Goal: Information Seeking & Learning: Compare options

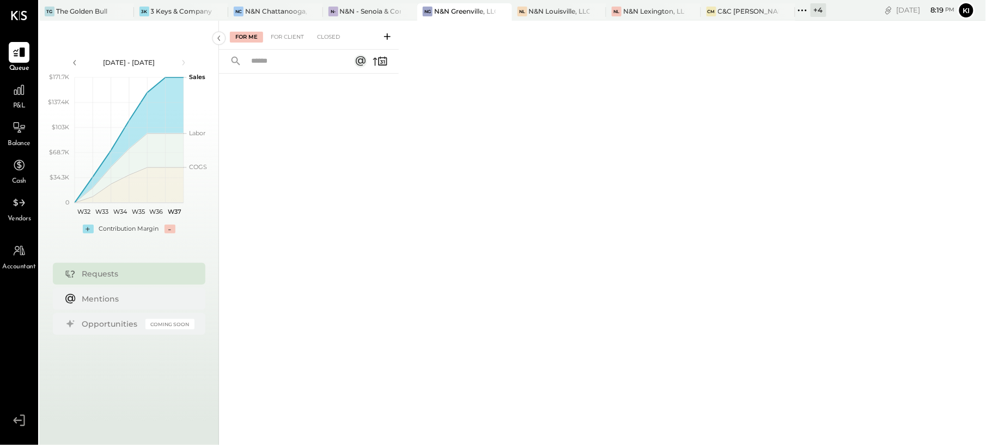
click at [16, 101] on span "P&L" at bounding box center [19, 106] width 13 height 10
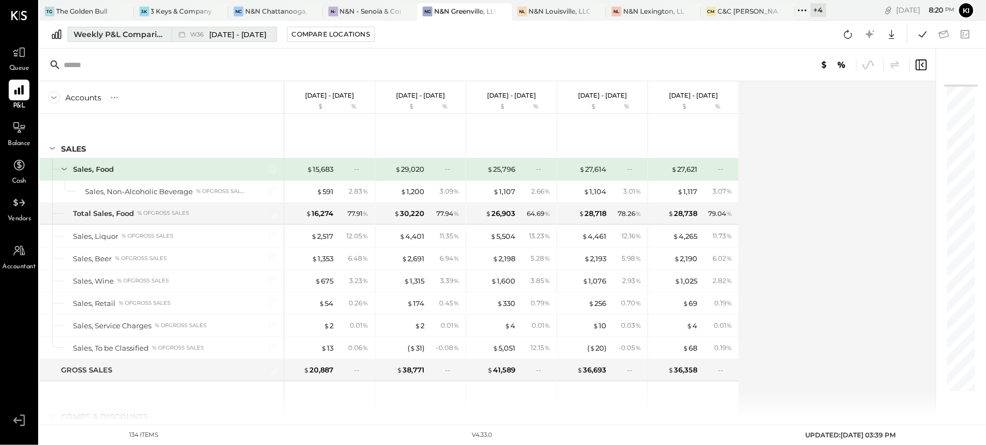
click at [110, 31] on div "Weekly P&L Comparison" at bounding box center [120, 34] width 92 height 11
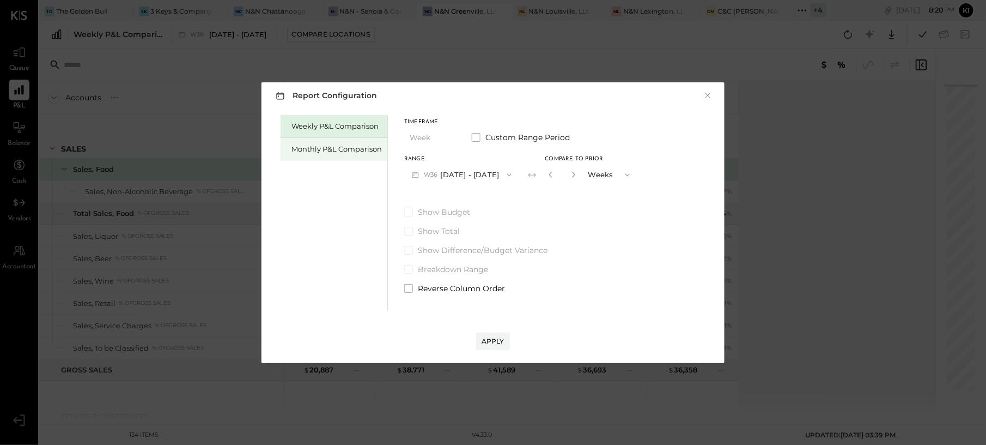
click at [323, 147] on div "Monthly P&L Comparison" at bounding box center [337, 149] width 90 height 10
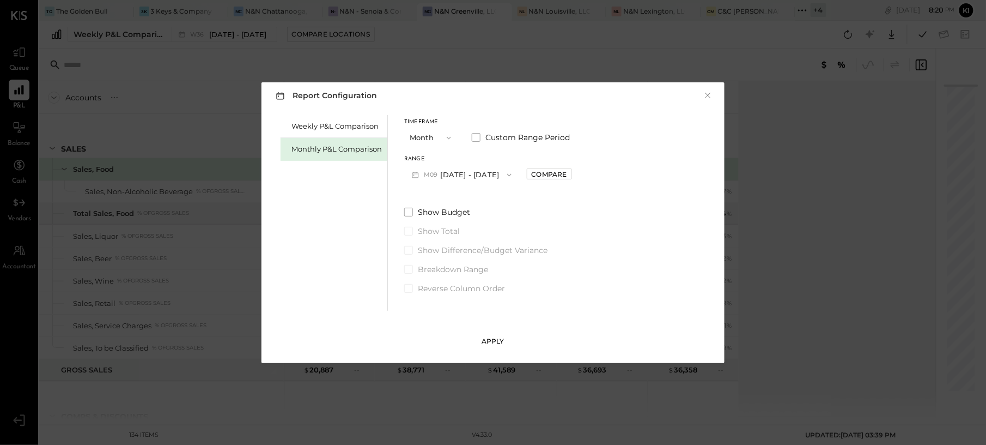
click at [487, 335] on button "Apply" at bounding box center [493, 340] width 34 height 17
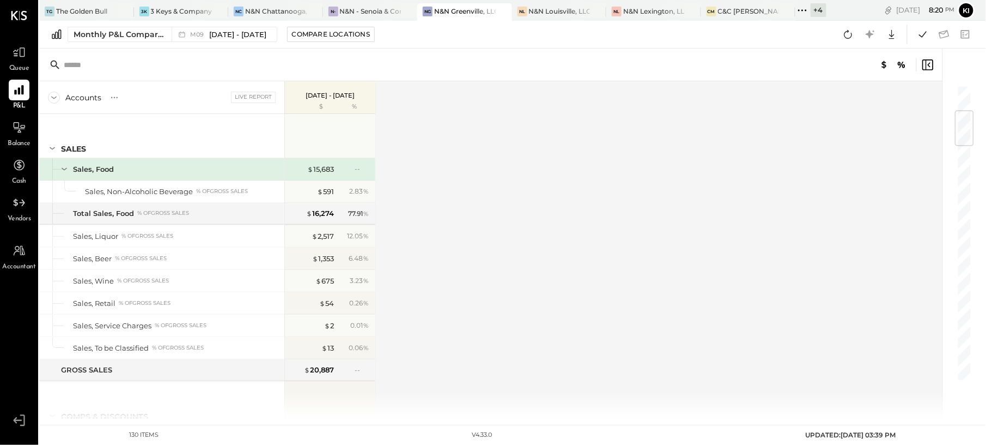
scroll to position [218, 0]
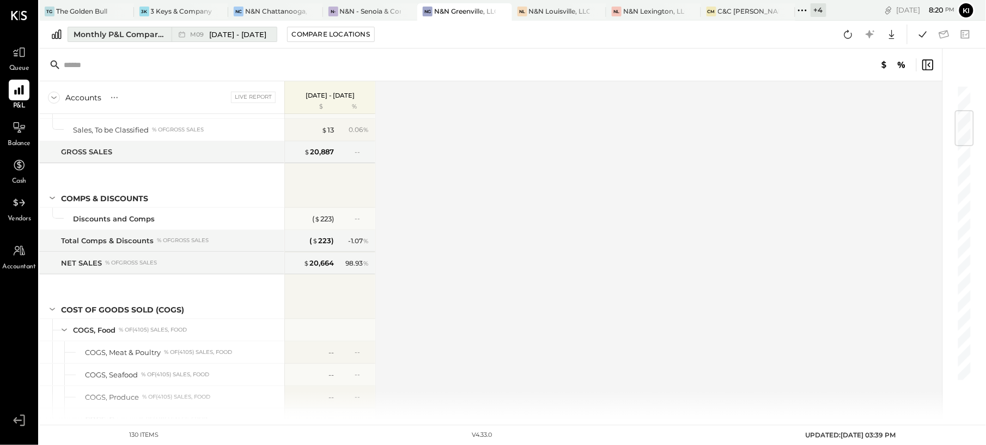
click at [221, 37] on span "[DATE] - [DATE]" at bounding box center [238, 34] width 57 height 10
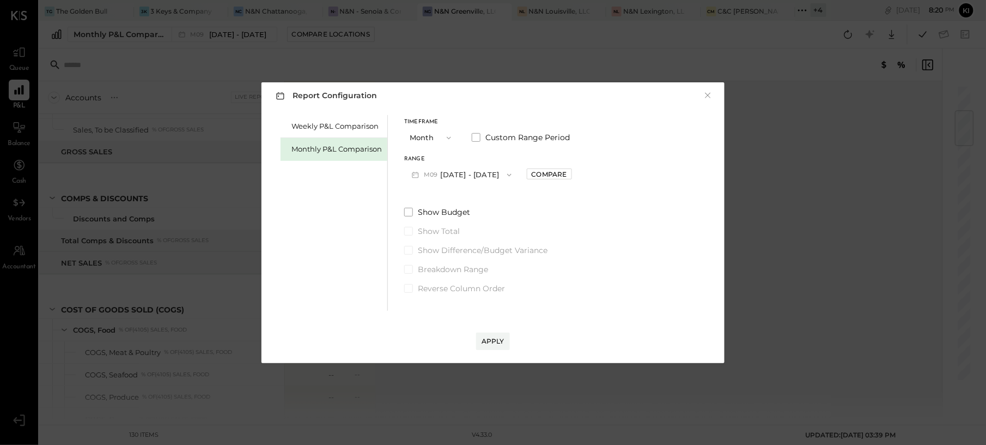
click at [507, 175] on icon "button" at bounding box center [509, 174] width 4 height 3
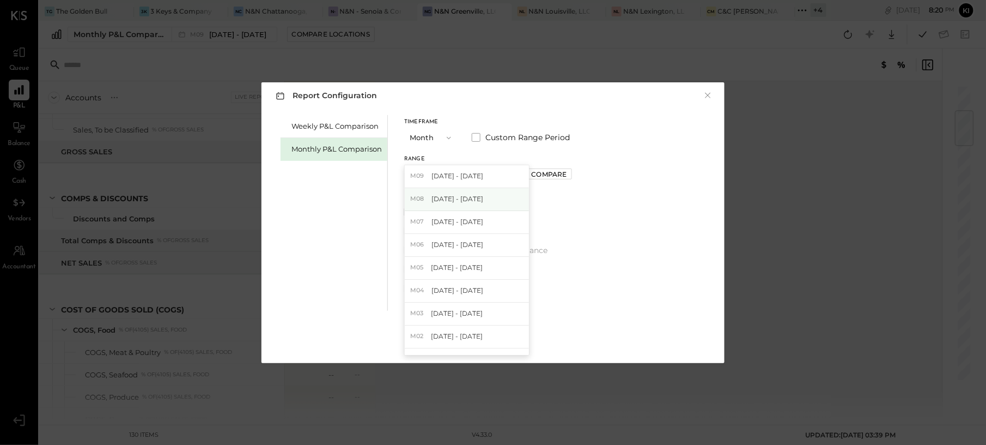
click at [497, 195] on div "M08 [DATE] - [DATE]" at bounding box center [467, 199] width 124 height 23
click at [496, 348] on button "Apply" at bounding box center [493, 340] width 34 height 17
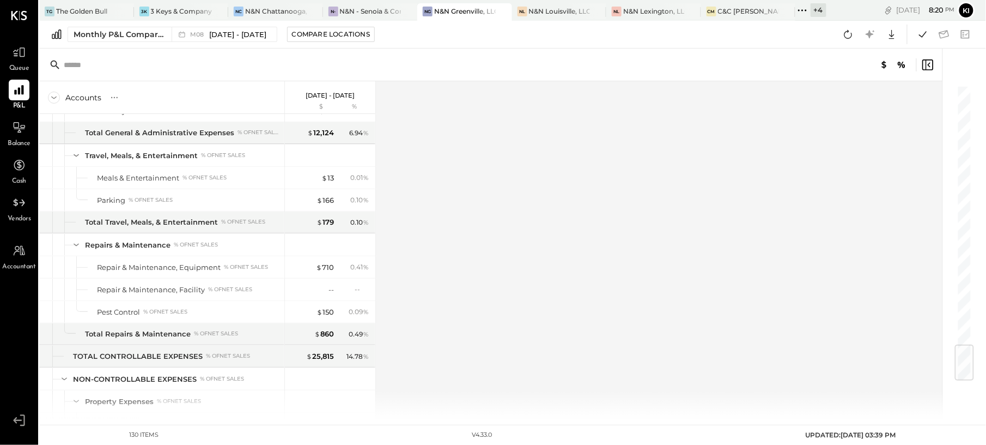
scroll to position [2197, 0]
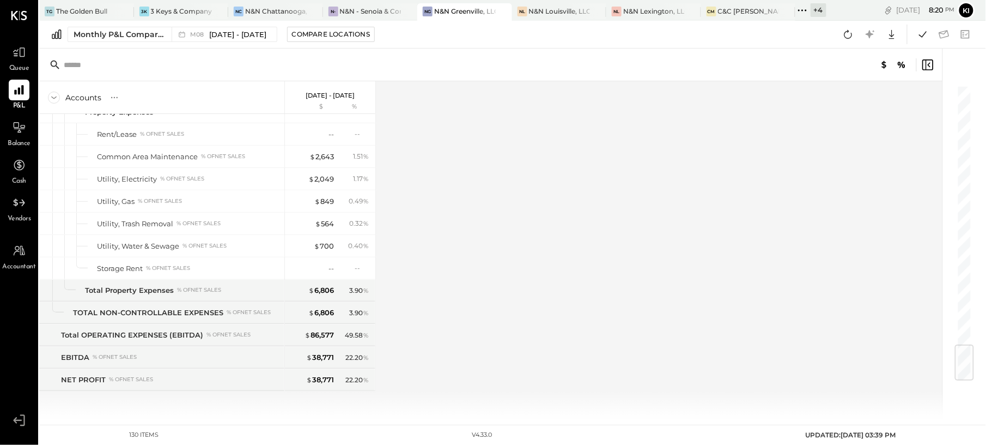
click at [497, 304] on div "Accounts S % GL [DATE] - [DATE] $ % SALES Sales, Food Sales, Non-Alcoholic Beve…" at bounding box center [491, 249] width 905 height 337
click at [21, 131] on icon at bounding box center [19, 127] width 14 height 14
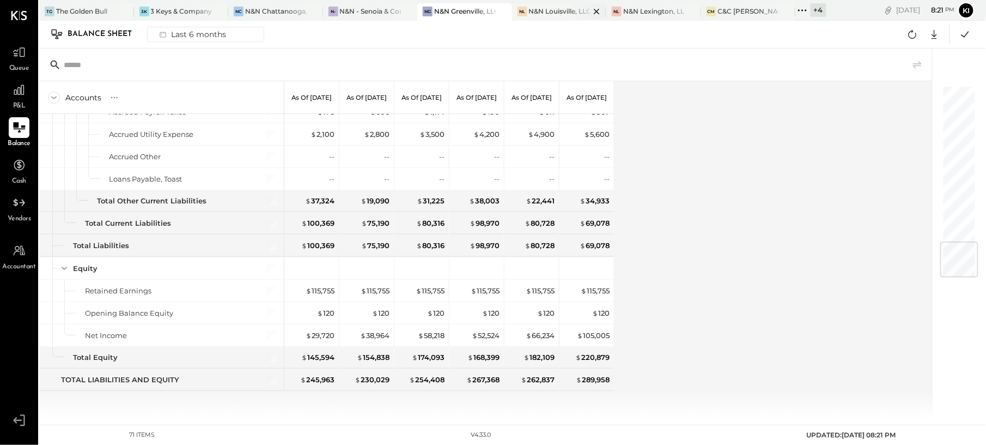
scroll to position [354, 0]
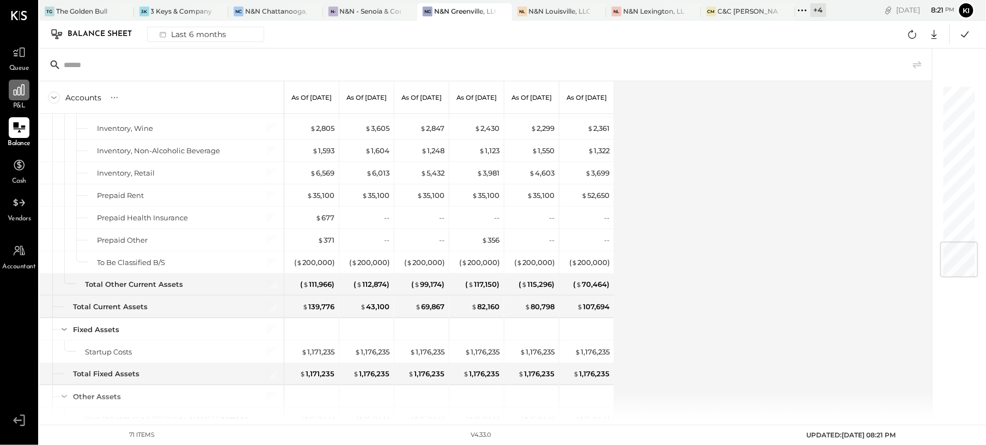
click at [25, 88] on icon at bounding box center [19, 90] width 14 height 14
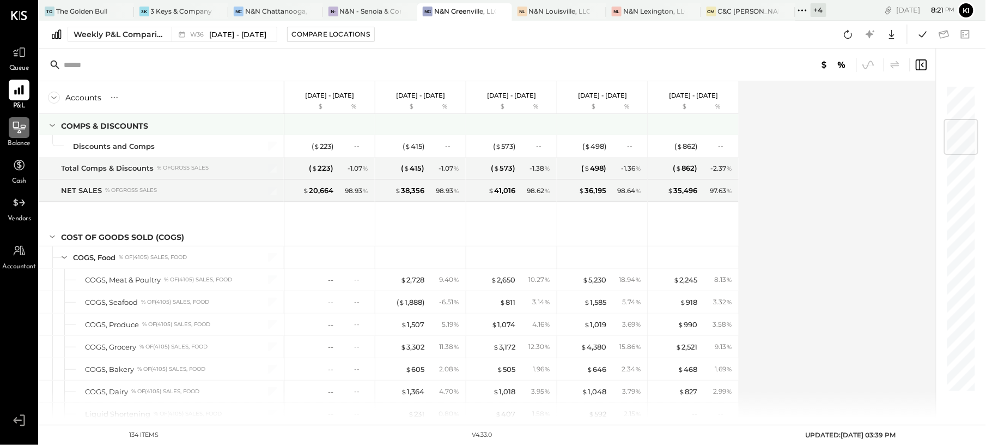
scroll to position [581, 0]
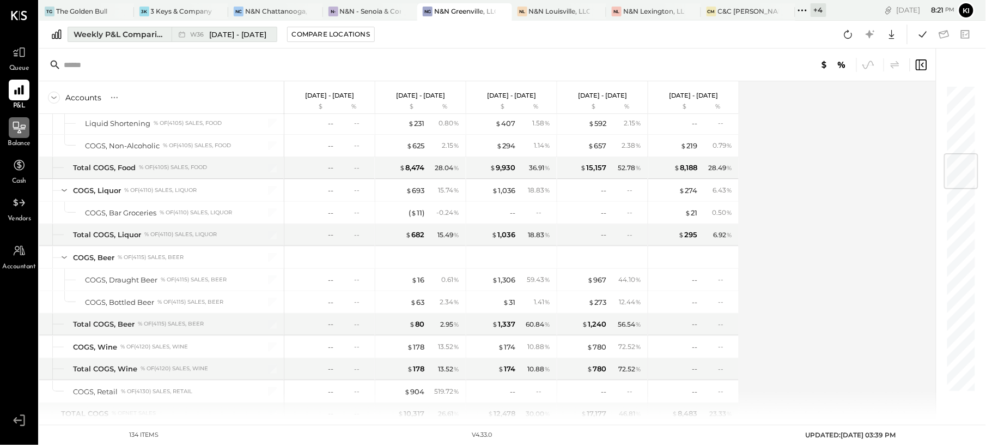
click at [214, 29] on span "[DATE] - [DATE]" at bounding box center [238, 34] width 57 height 10
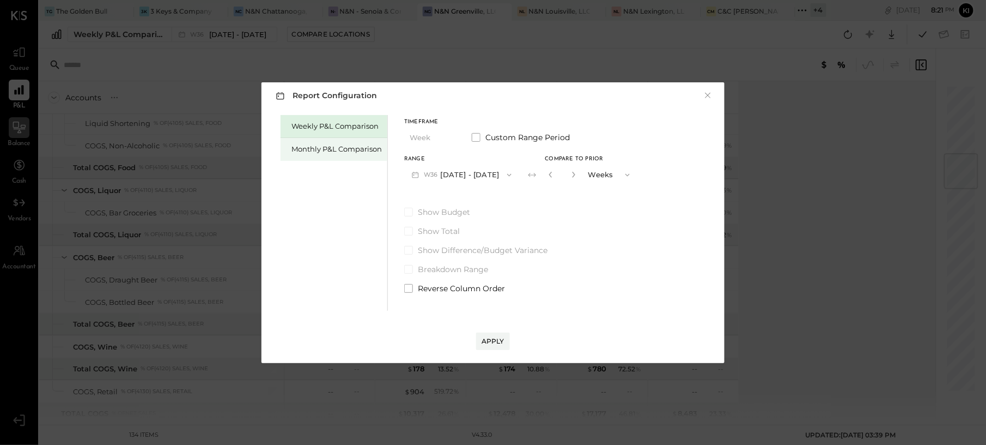
click at [338, 151] on div "Monthly P&L Comparison" at bounding box center [337, 149] width 90 height 10
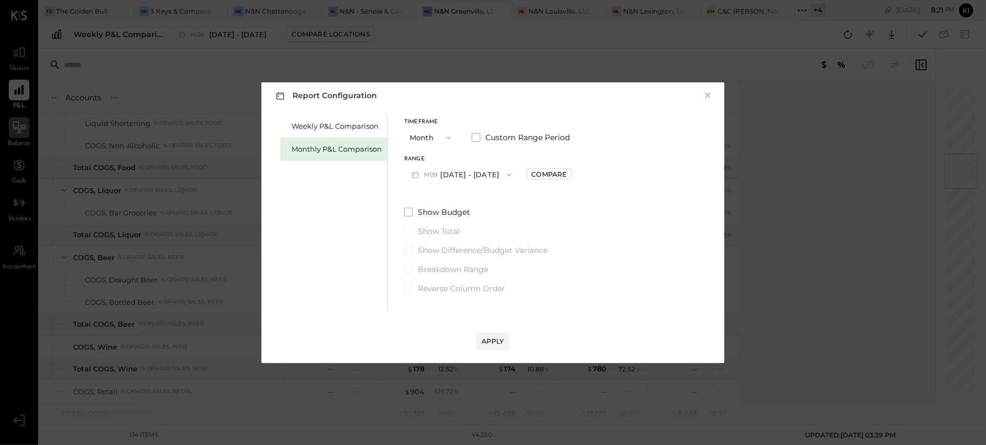
click at [485, 175] on button "M09 [DATE] - [DATE]" at bounding box center [461, 175] width 115 height 20
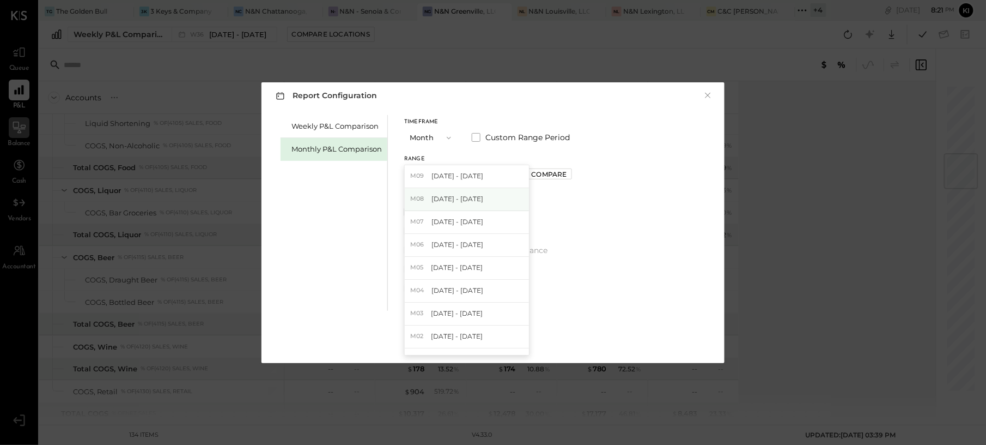
click at [458, 201] on span "[DATE] - [DATE]" at bounding box center [458, 198] width 52 height 9
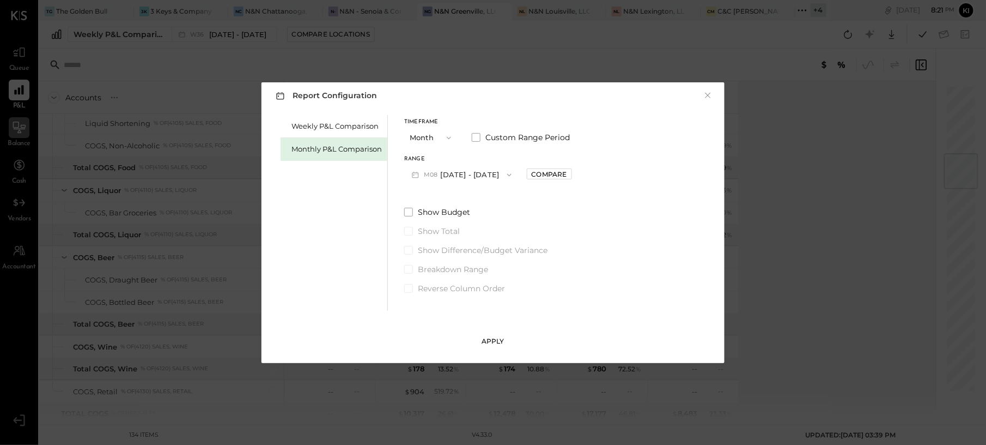
click at [498, 341] on div "Apply" at bounding box center [493, 340] width 23 height 9
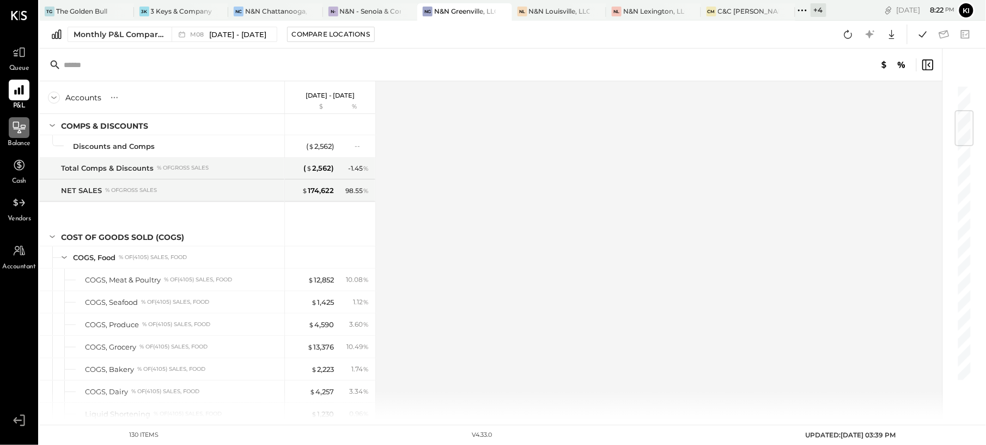
scroll to position [218, 0]
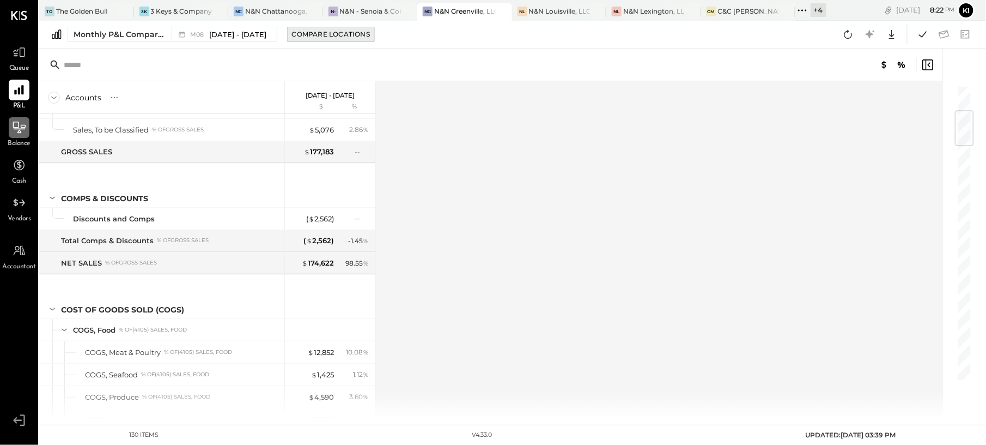
click at [351, 38] on div "Compare Locations" at bounding box center [331, 33] width 78 height 9
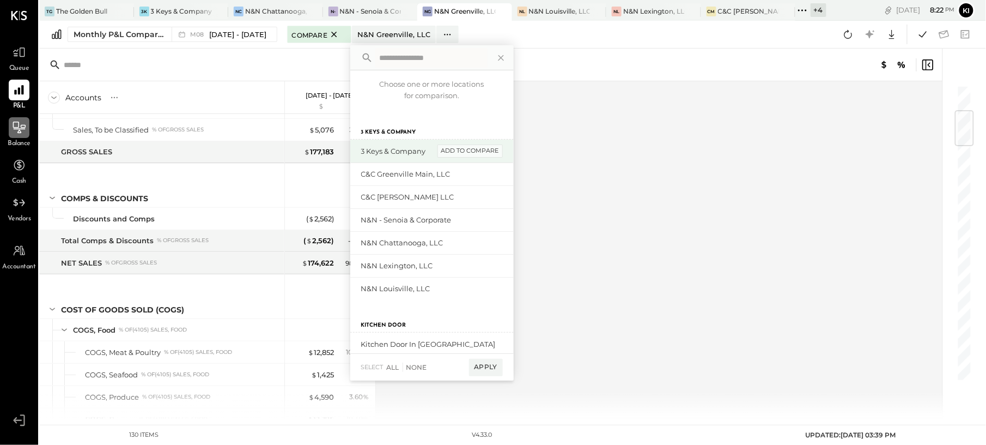
click at [475, 151] on div "add to compare" at bounding box center [470, 150] width 65 height 13
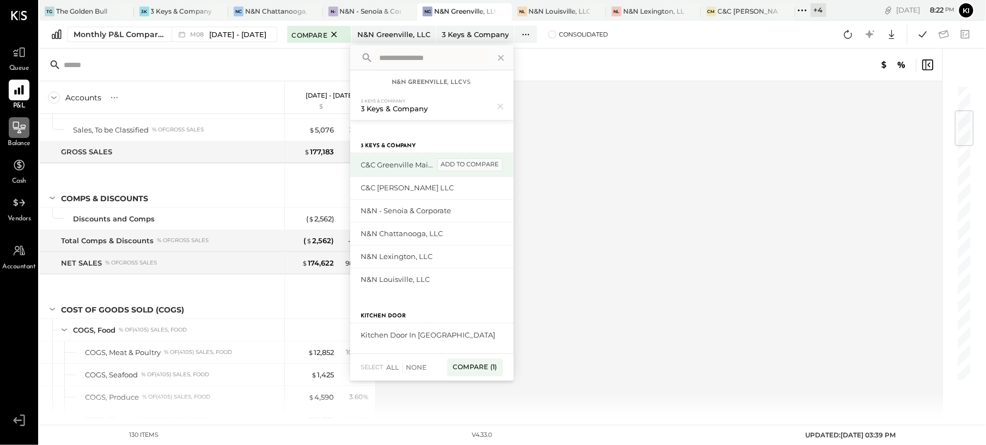
click at [475, 168] on div "add to compare" at bounding box center [470, 164] width 65 height 13
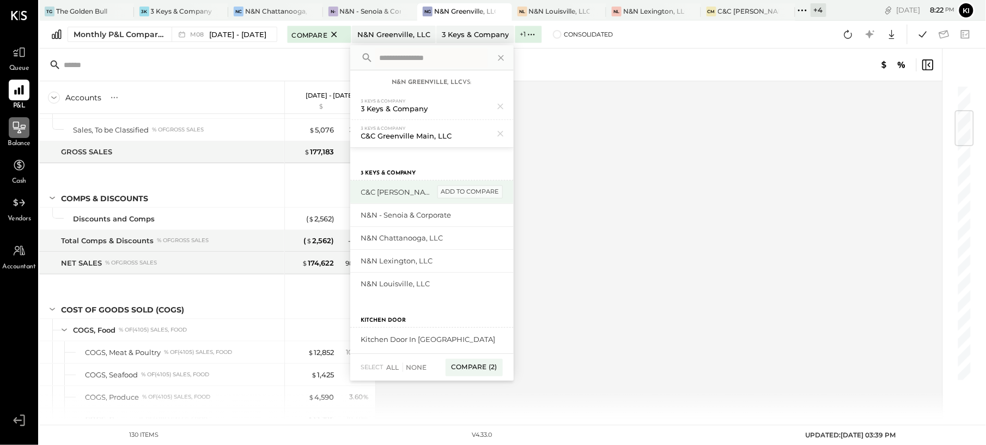
click at [475, 186] on div "add to compare" at bounding box center [470, 191] width 65 height 13
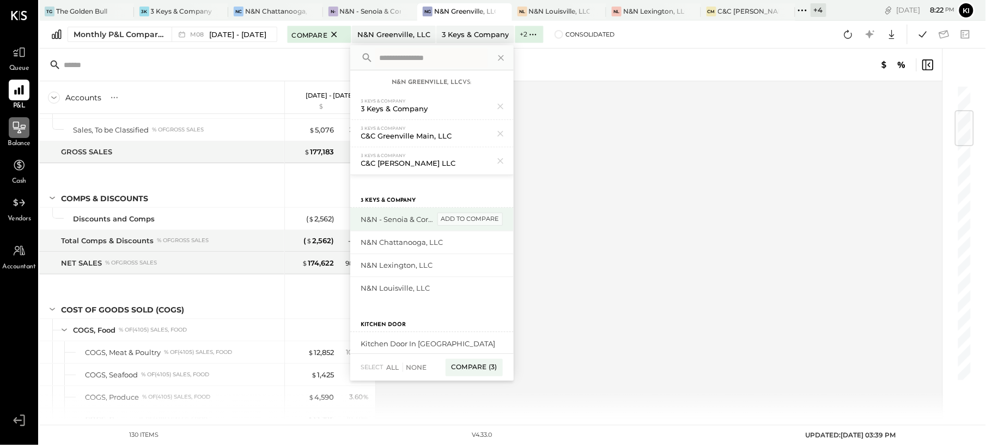
click at [472, 221] on div "add to compare" at bounding box center [470, 219] width 65 height 13
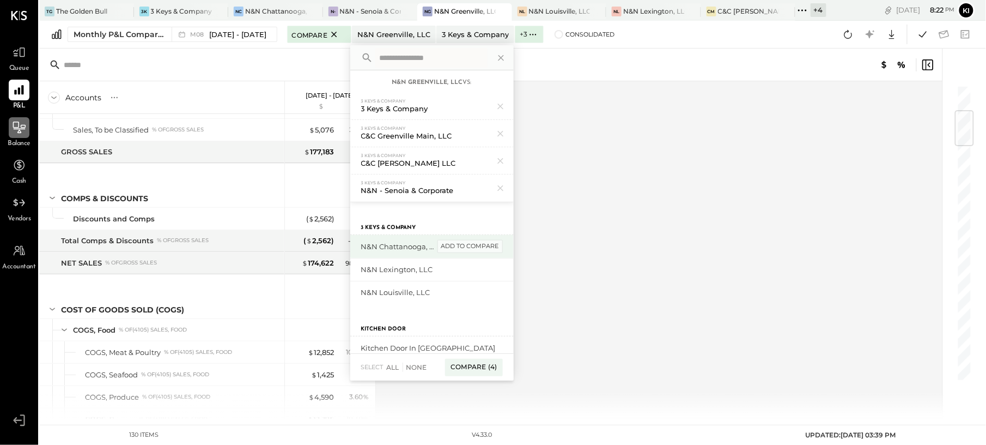
click at [468, 247] on div "add to compare" at bounding box center [470, 246] width 65 height 13
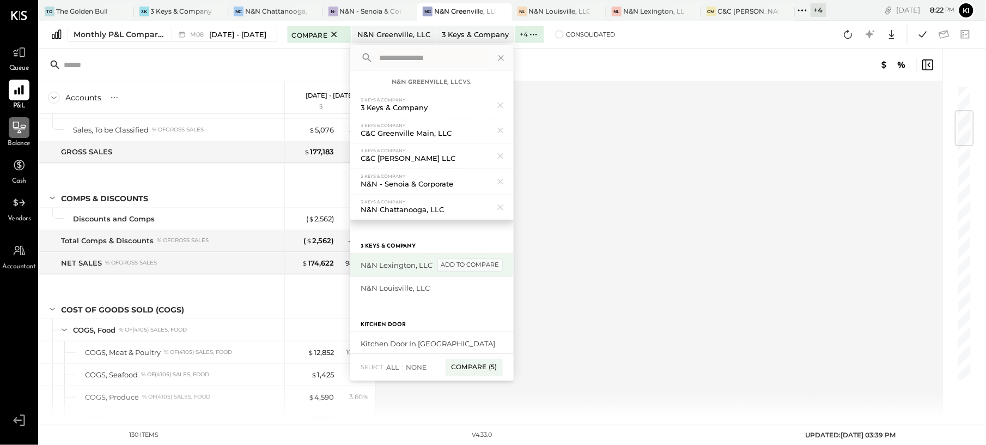
click at [467, 266] on div "add to compare" at bounding box center [470, 264] width 65 height 13
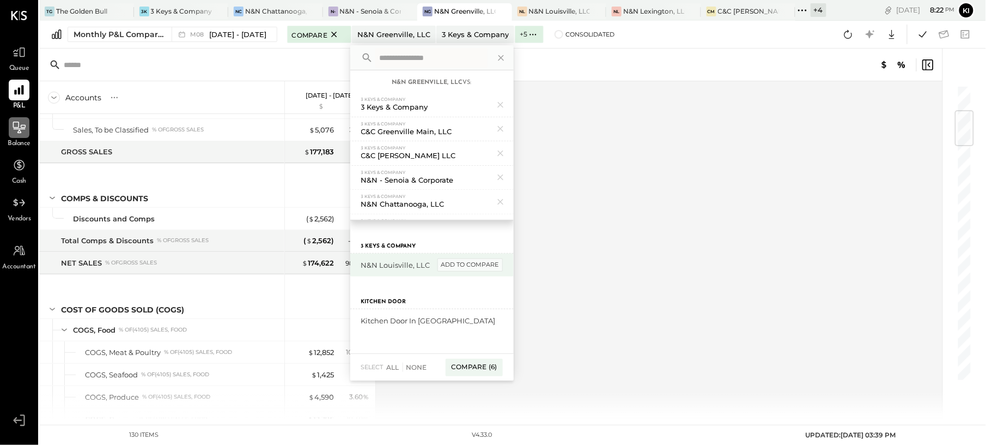
click at [469, 262] on div "add to compare" at bounding box center [470, 264] width 65 height 13
click at [480, 369] on div "Compare (7)" at bounding box center [474, 367] width 57 height 17
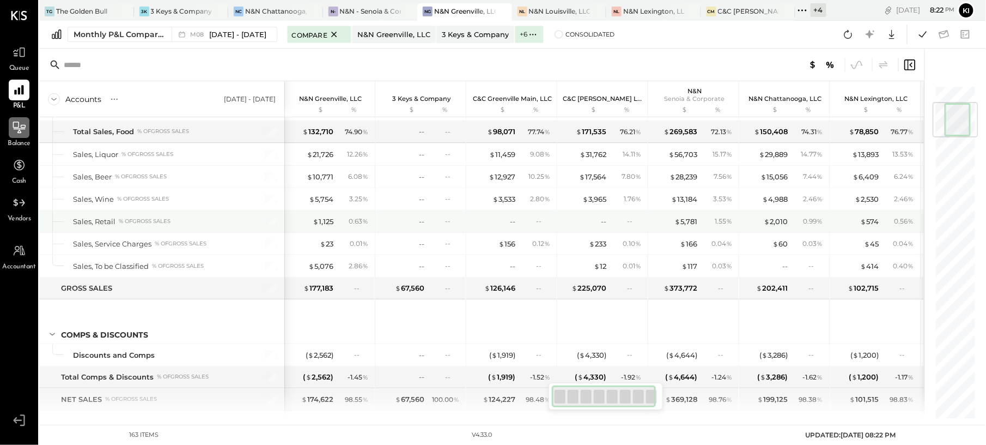
scroll to position [2763, 0]
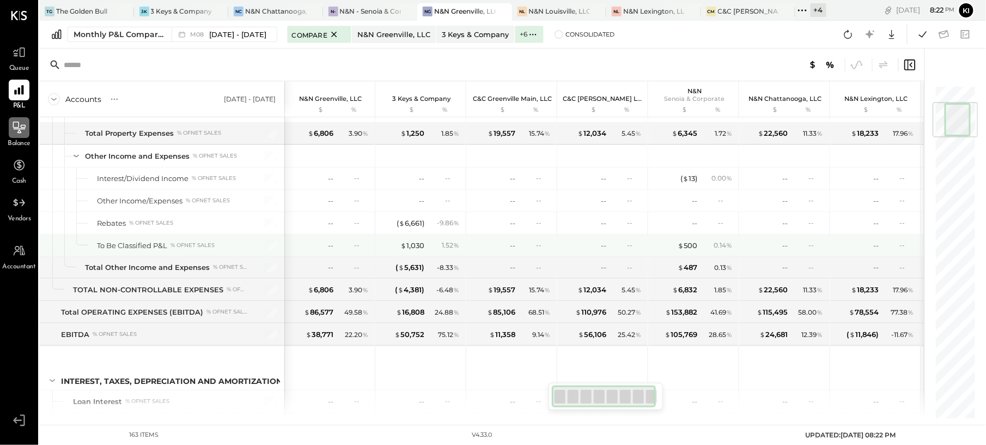
click at [421, 256] on div "$ 1,030 1.52 %" at bounding box center [422, 245] width 82 height 22
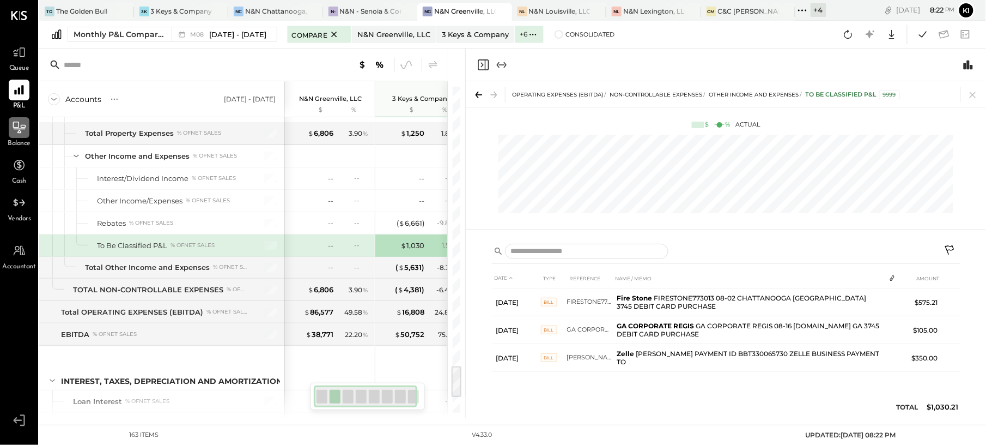
drag, startPoint x: 979, startPoint y: 96, endPoint x: 545, endPoint y: 280, distance: 471.0
click at [979, 96] on icon at bounding box center [973, 94] width 15 height 15
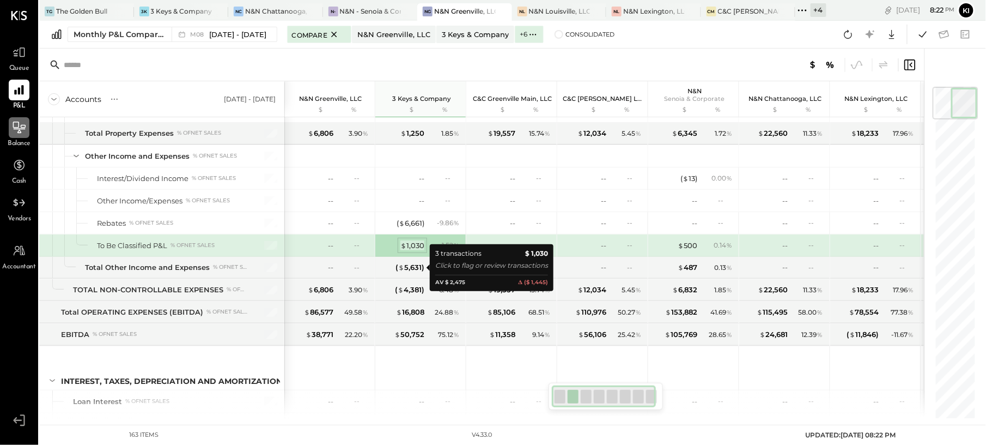
click at [411, 251] on div "$ 1,030" at bounding box center [412, 245] width 24 height 10
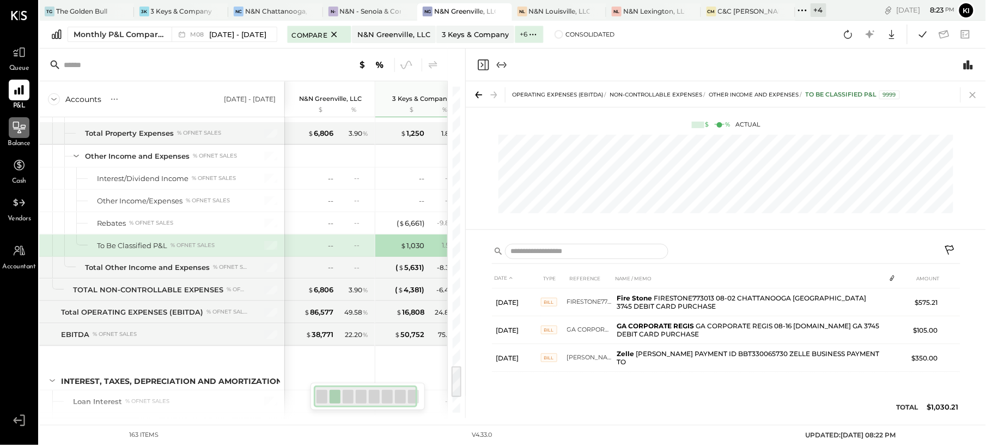
click at [969, 94] on icon at bounding box center [973, 94] width 15 height 15
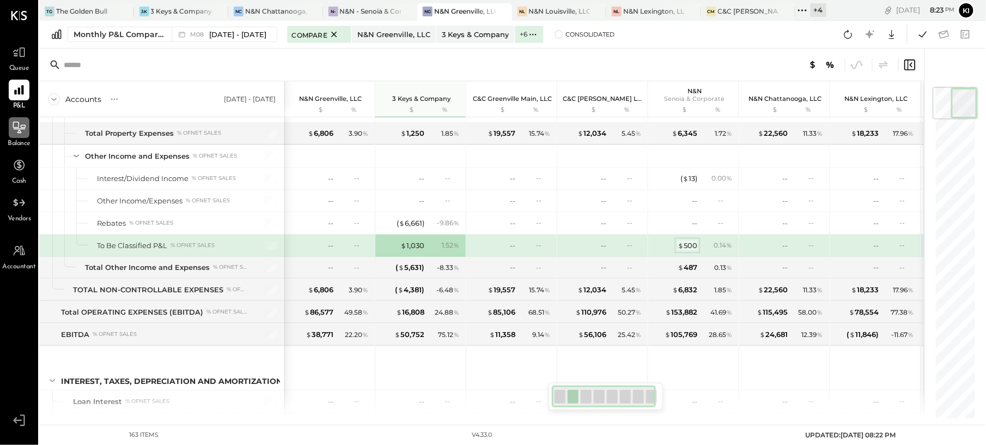
click at [692, 251] on div "$ 500" at bounding box center [688, 245] width 20 height 10
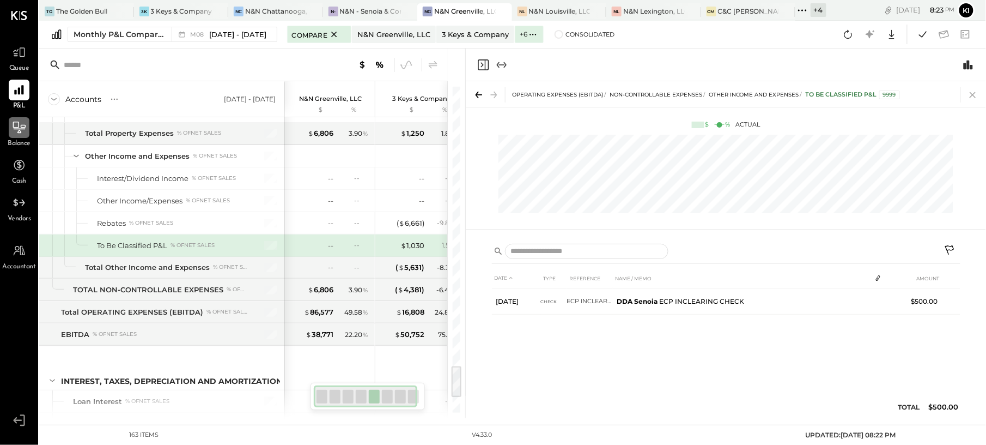
click at [973, 96] on icon at bounding box center [973, 94] width 15 height 15
